Goal: Use online tool/utility: Utilize a website feature to perform a specific function

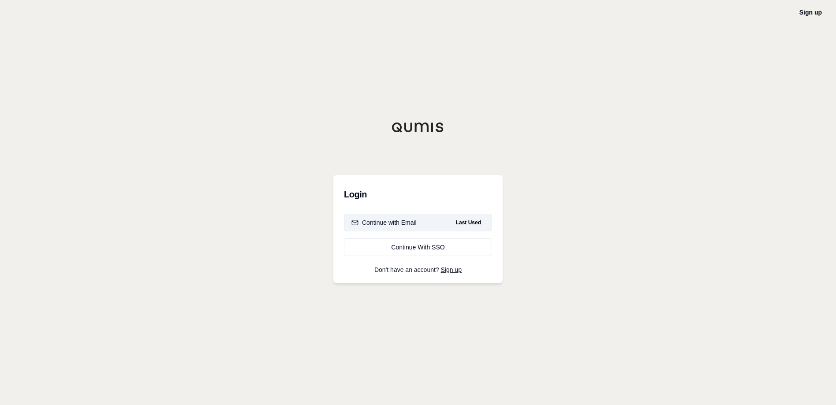
click at [441, 219] on button "Continue with Email Last Used" at bounding box center [418, 223] width 148 height 18
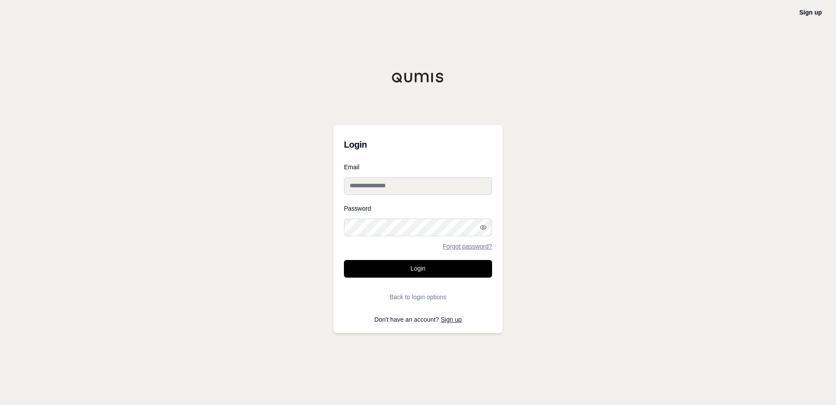
type input "**********"
click at [395, 263] on button "Login" at bounding box center [418, 269] width 148 height 18
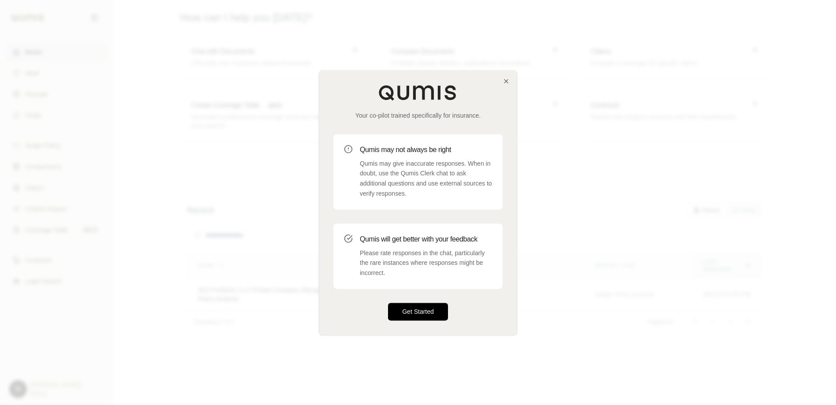
click at [411, 312] on button "Get Started" at bounding box center [418, 312] width 60 height 18
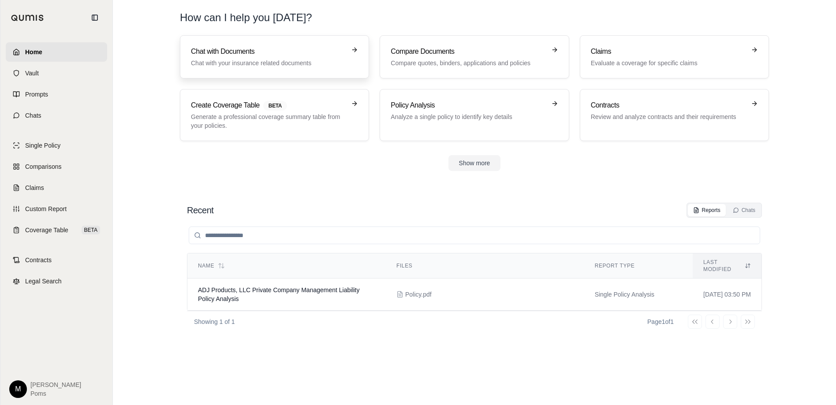
click at [291, 65] on p "Chat with your insurance related documents" at bounding box center [268, 63] width 155 height 9
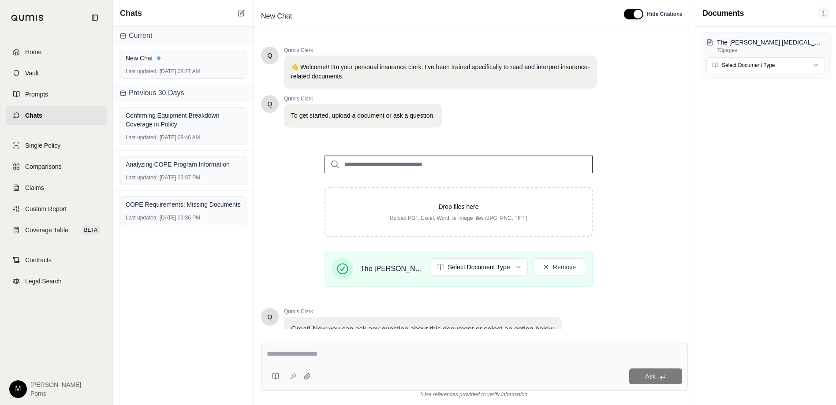
scroll to position [71, 0]
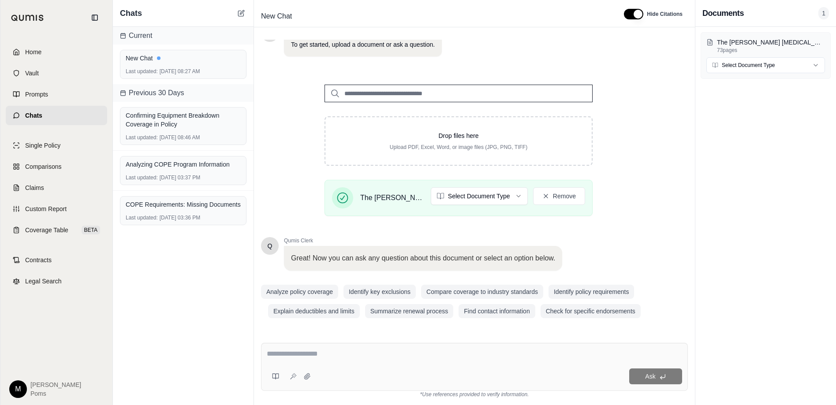
click at [345, 354] on textarea at bounding box center [475, 354] width 416 height 11
type textarea "**********"
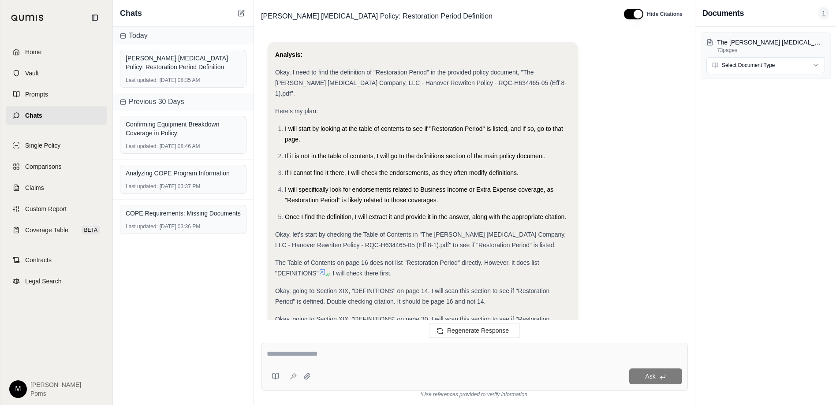
scroll to position [25, 0]
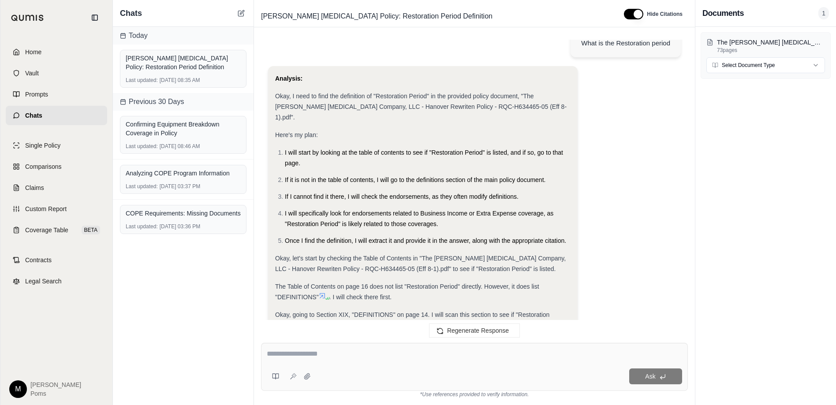
click at [455, 360] on div at bounding box center [475, 356] width 416 height 14
click at [453, 355] on textarea at bounding box center [475, 354] width 416 height 11
type textarea "**********"
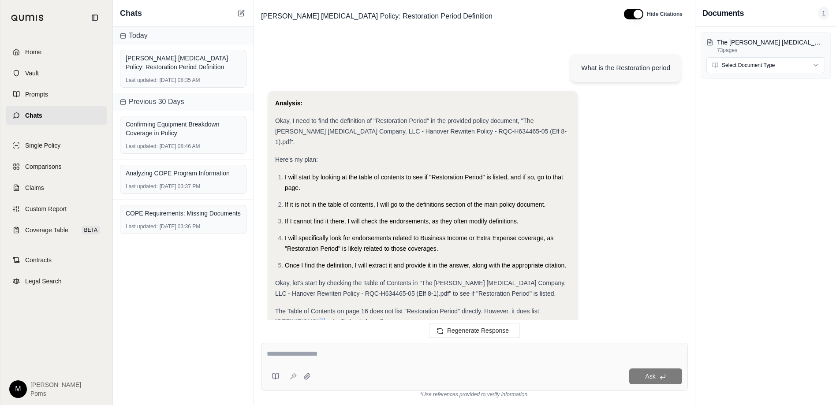
scroll to position [1023, 0]
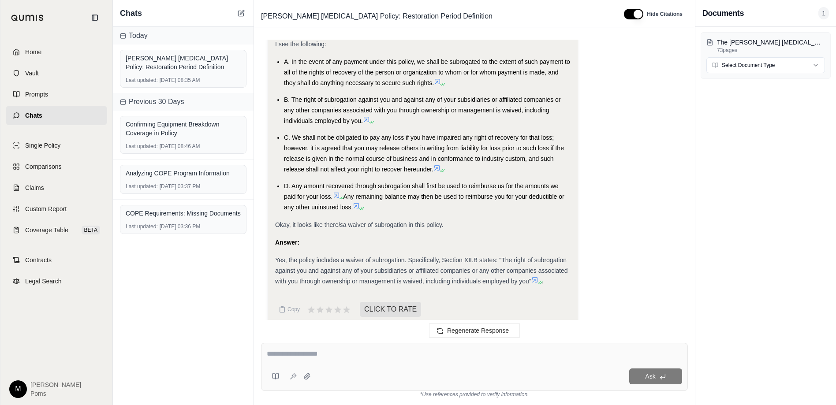
click at [535, 277] on icon at bounding box center [535, 280] width 7 height 7
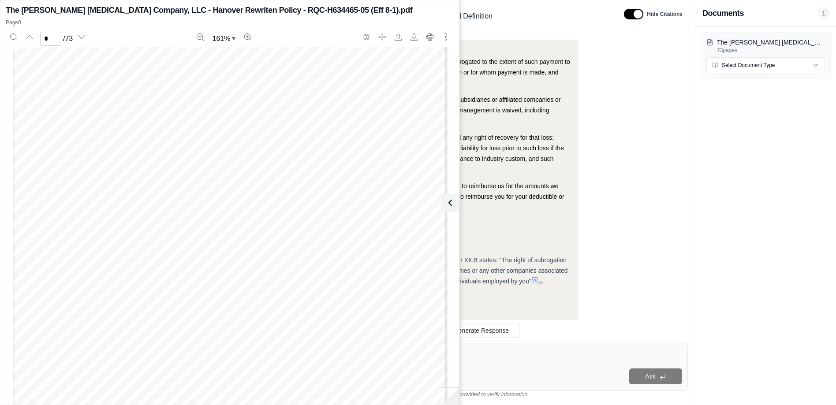
scroll to position [750, 0]
type input "*"
click at [513, 301] on div "Copy CLICK TO RATE" at bounding box center [423, 310] width 296 height 18
click at [537, 277] on icon at bounding box center [535, 280] width 7 height 7
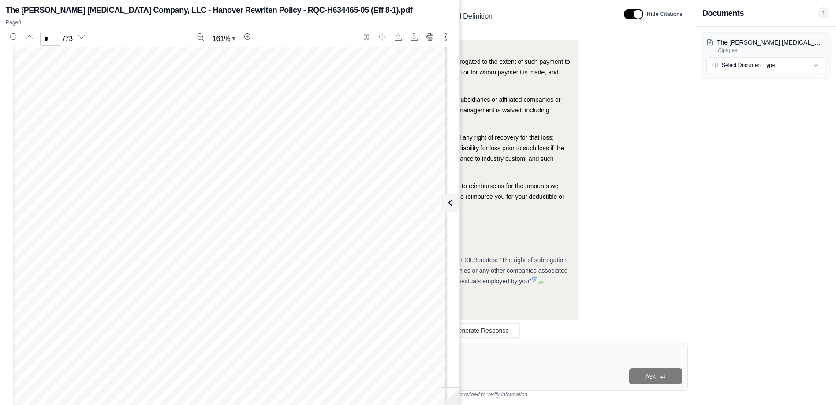
click at [482, 289] on div "Analysis: Okay, I need to determine if there is a waiver of subrogation in the …" at bounding box center [423, 51] width 296 height 536
click at [448, 207] on icon at bounding box center [448, 203] width 11 height 11
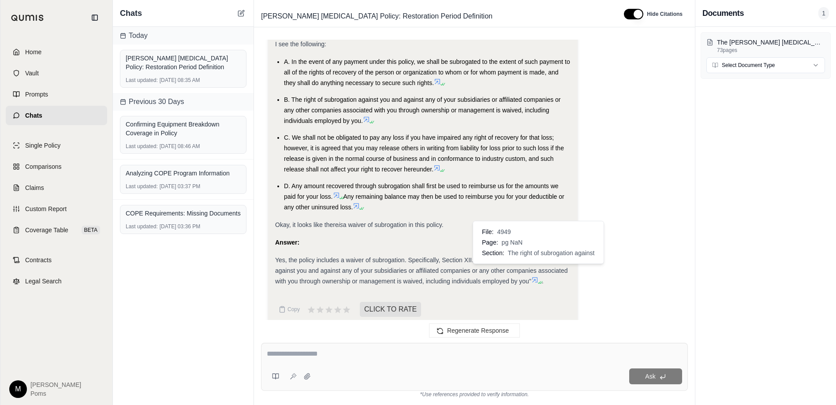
click at [537, 277] on icon at bounding box center [534, 279] width 5 height 5
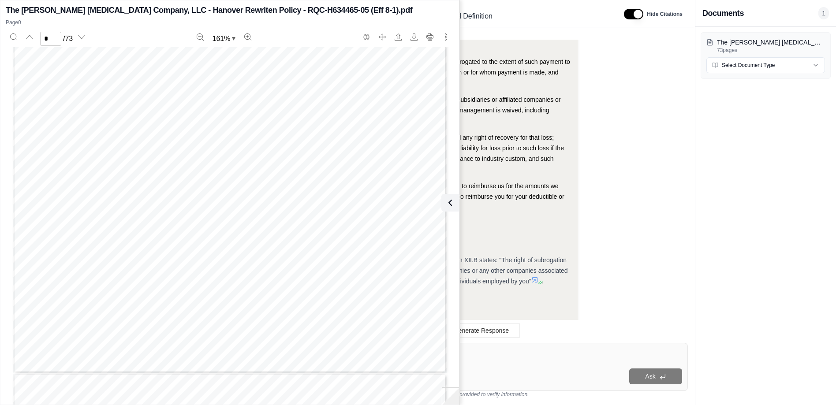
scroll to position [3176, 0]
type input "*"
click at [452, 204] on icon at bounding box center [448, 203] width 11 height 11
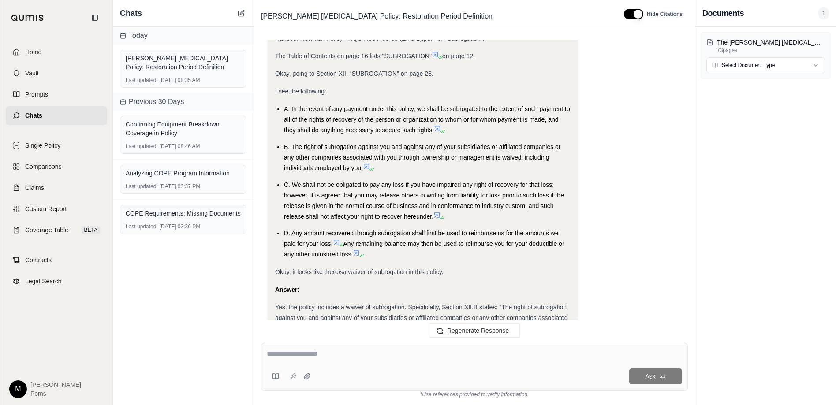
scroll to position [934, 0]
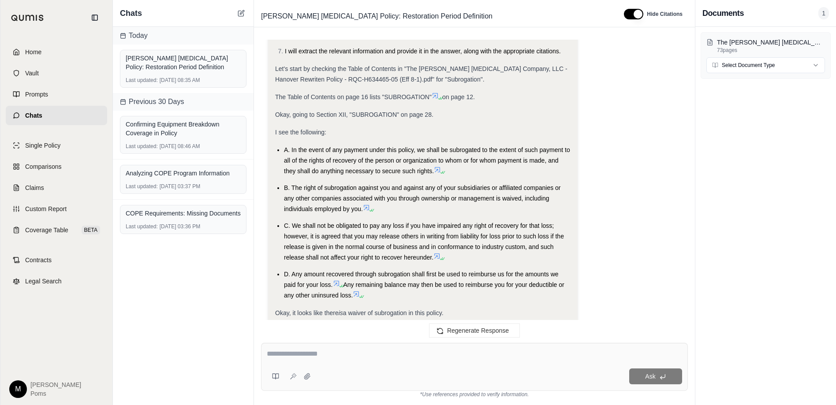
click at [439, 96] on icon at bounding box center [439, 98] width 5 height 5
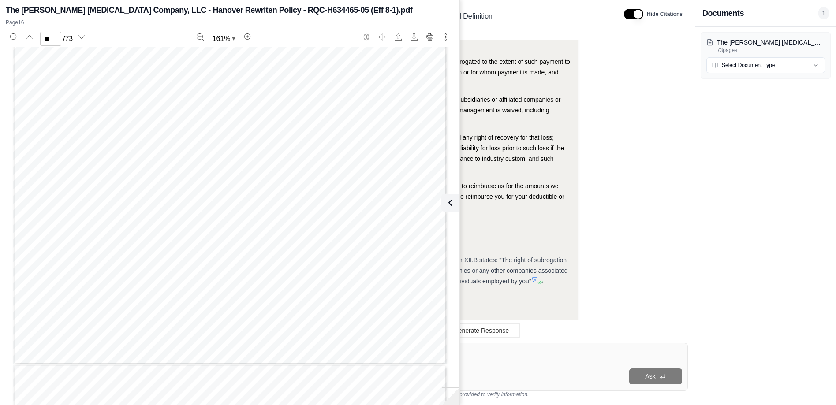
scroll to position [9662, 0]
type input "**"
